Goal: Information Seeking & Learning: Understand process/instructions

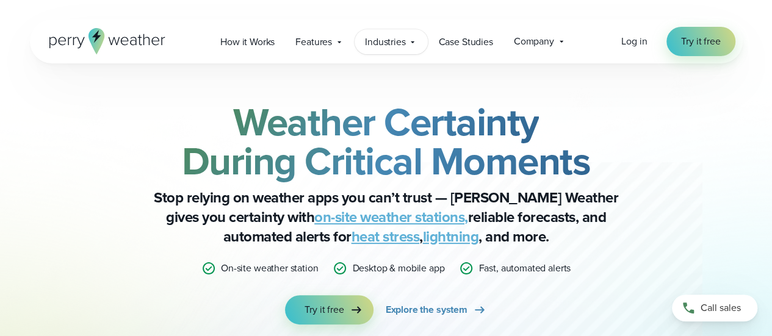
click at [383, 38] on span "Industries" at bounding box center [385, 42] width 40 height 15
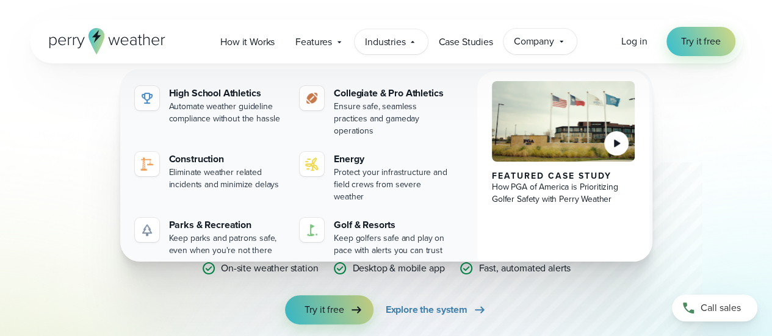
click at [547, 45] on span "Company" at bounding box center [534, 41] width 40 height 15
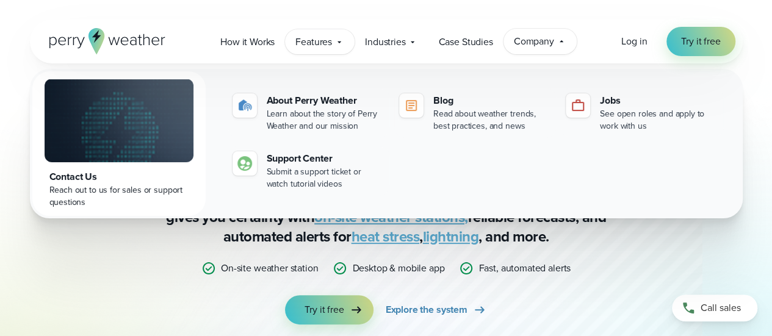
click at [322, 32] on div "Features Explore All Features Explore Perry Weather's on-site weather hardware …" at bounding box center [320, 41] width 70 height 25
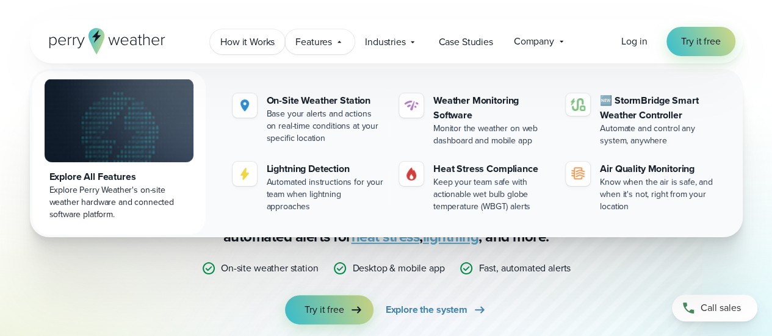
click at [262, 41] on span "How it Works" at bounding box center [247, 42] width 54 height 15
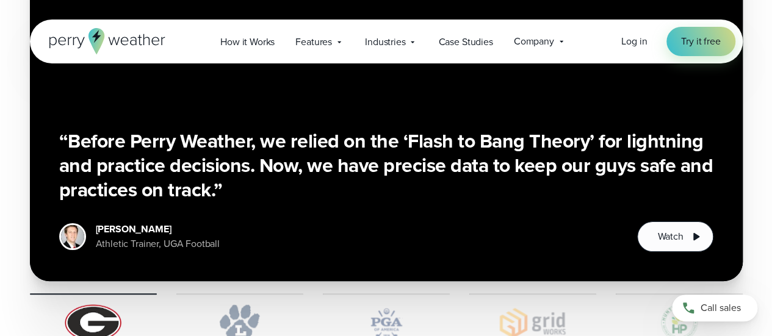
scroll to position [2380, 0]
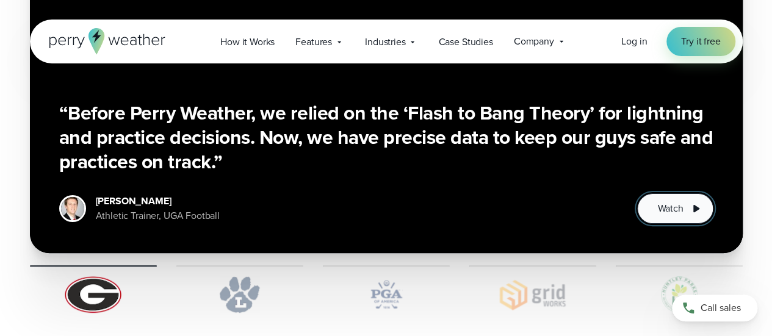
click at [688, 201] on icon "1 of 5" at bounding box center [695, 208] width 15 height 15
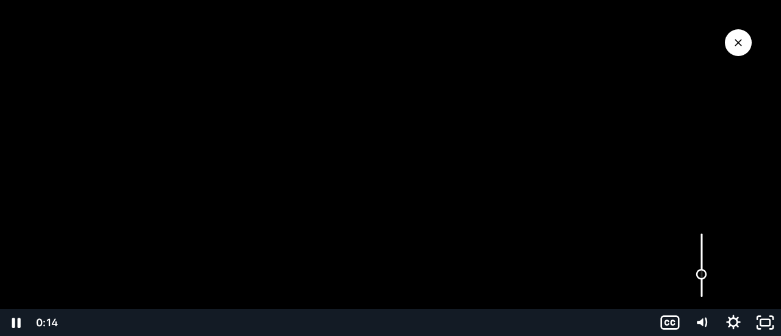
click at [701, 275] on div "Volume" at bounding box center [702, 265] width 32 height 87
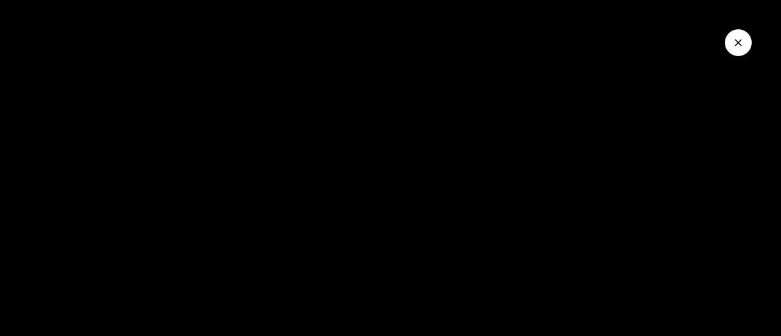
click at [737, 39] on icon "Close Video" at bounding box center [738, 43] width 12 height 12
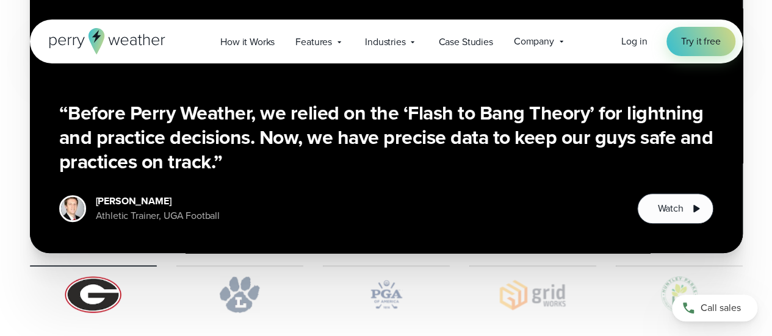
click at [271, 265] on div at bounding box center [239, 289] width 127 height 48
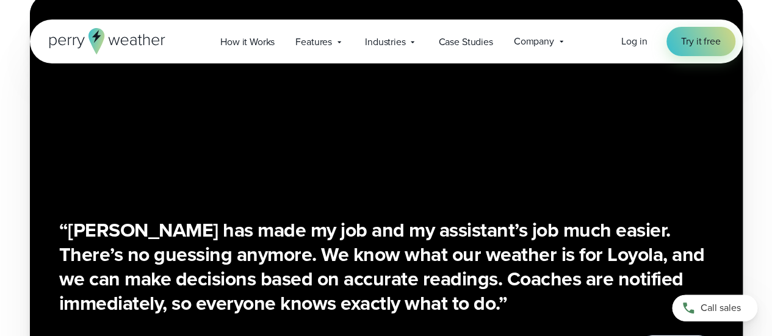
scroll to position [2258, 0]
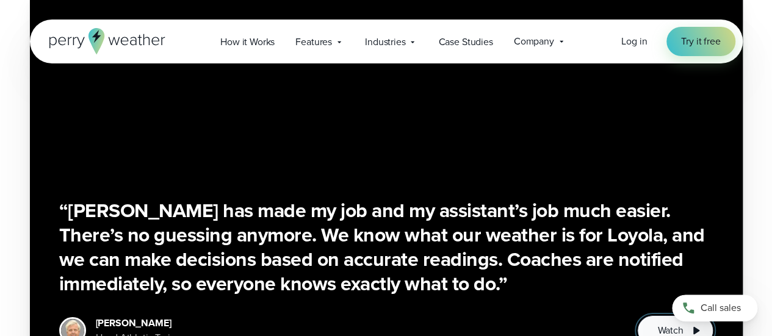
click at [645, 316] on button "Watch" at bounding box center [675, 331] width 76 height 31
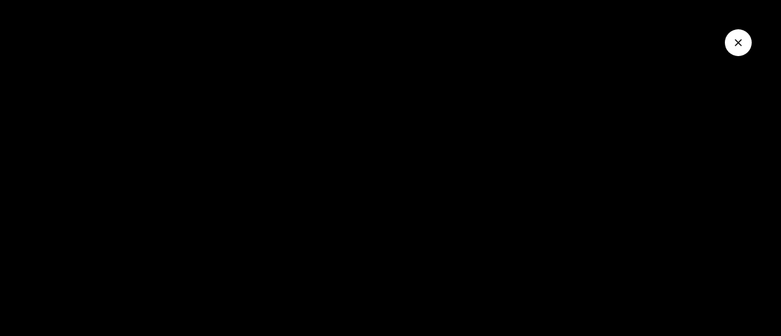
click at [733, 40] on icon "Close Video" at bounding box center [738, 43] width 12 height 12
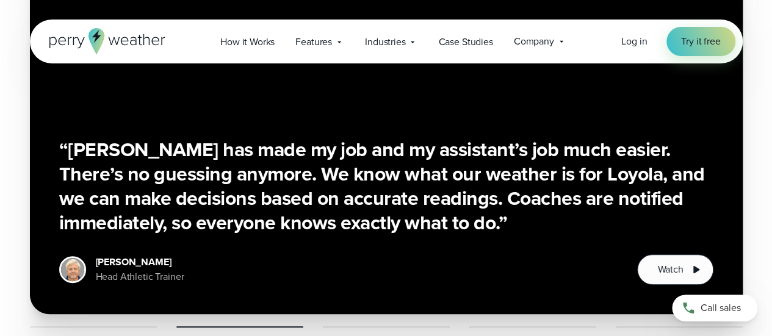
scroll to position [2380, 0]
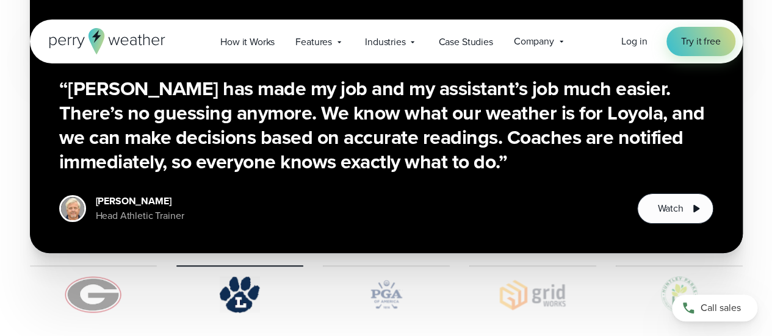
click at [378, 276] on img at bounding box center [386, 294] width 127 height 37
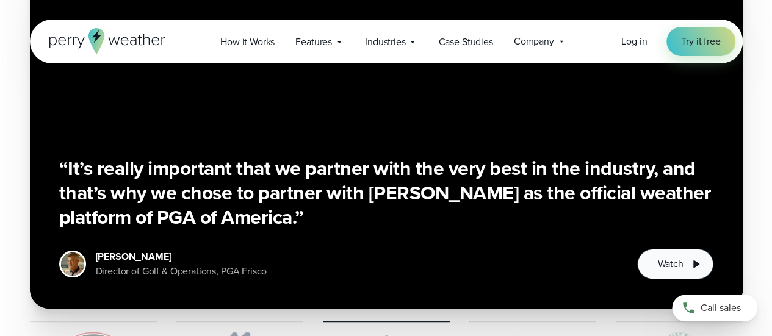
scroll to position [2319, 0]
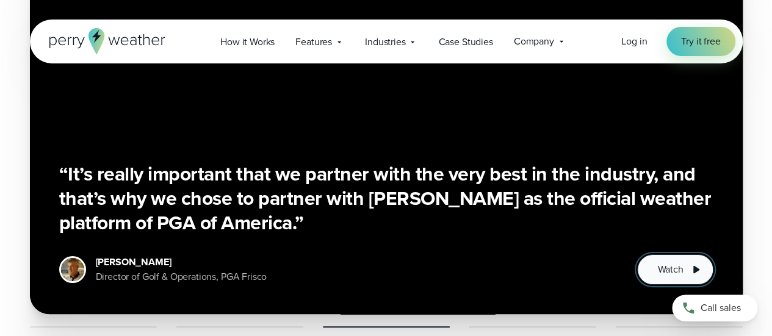
click at [663, 262] on span "Watch" at bounding box center [670, 269] width 26 height 15
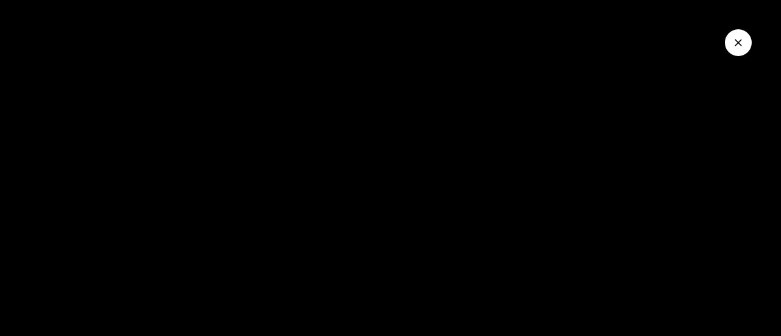
click at [743, 41] on icon "Close Video" at bounding box center [738, 43] width 12 height 12
